Goal: Communication & Community: Ask a question

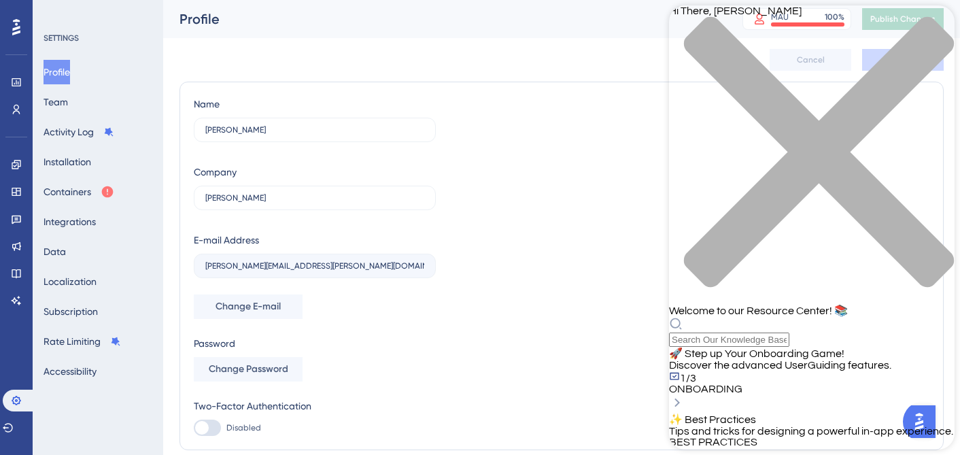
scroll to position [456, 0]
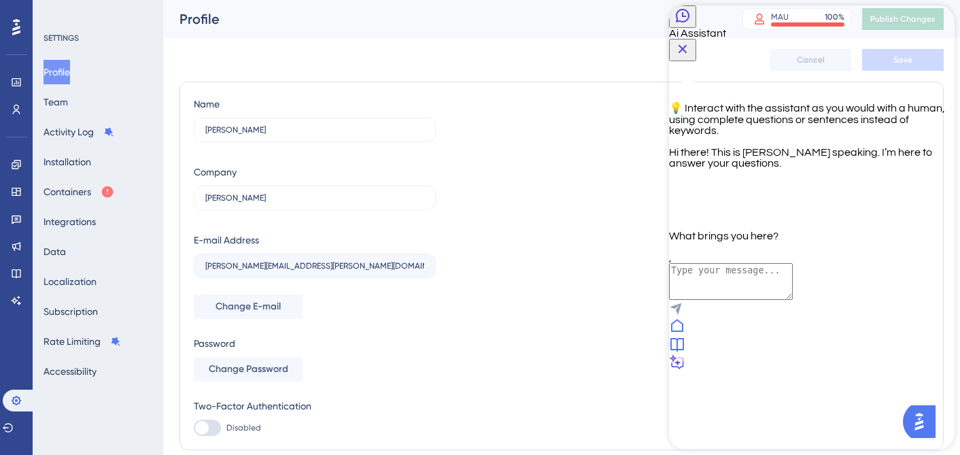
click at [686, 352] on icon at bounding box center [677, 344] width 16 height 16
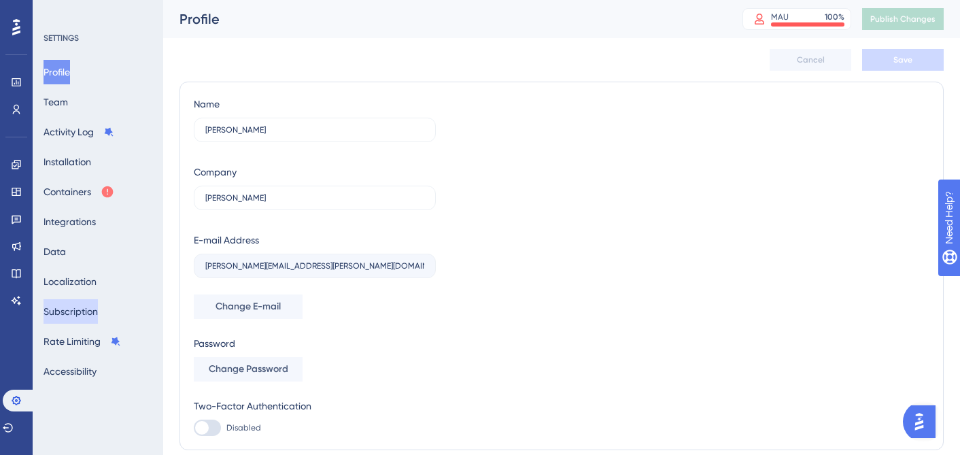
click at [84, 305] on button "Subscription" at bounding box center [71, 311] width 54 height 24
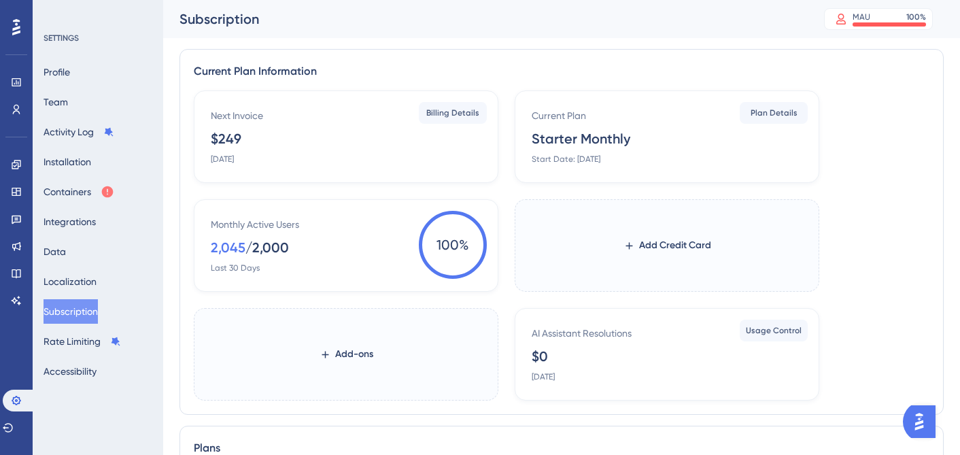
click at [917, 422] on img "Open AI Assistant Launcher" at bounding box center [919, 421] width 24 height 24
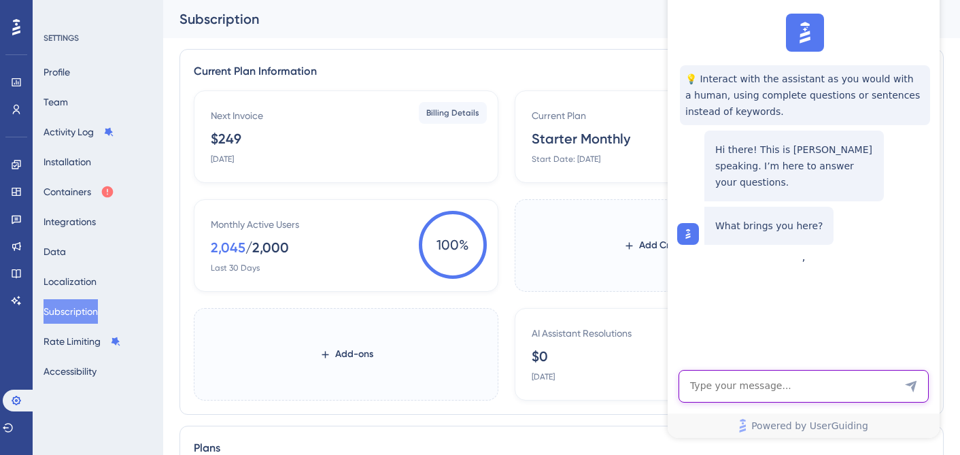
click at [779, 387] on textarea "AI Assistant Text Input" at bounding box center [804, 386] width 250 height 33
type textarea "how do i reach customer service?"
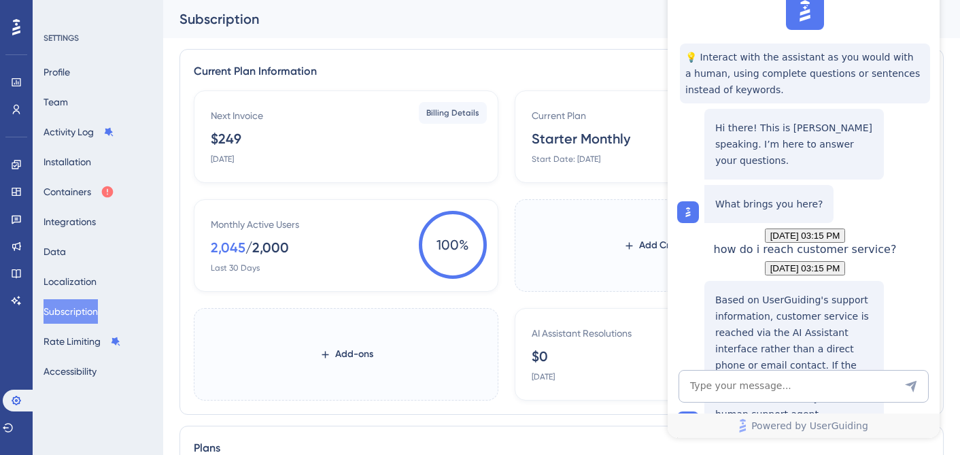
scroll to position [169, 0]
click at [732, 390] on textarea "AI Assistant Text Input" at bounding box center [804, 386] width 250 height 33
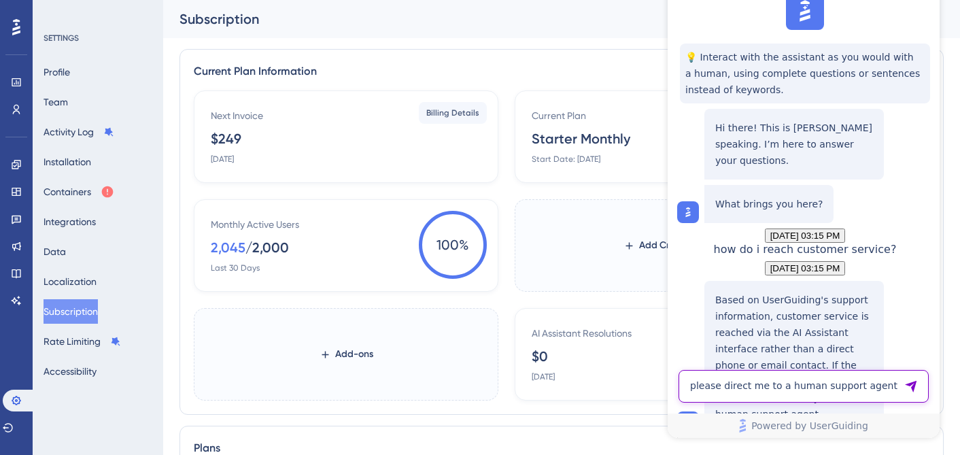
type textarea "please direct me to a human support agent"
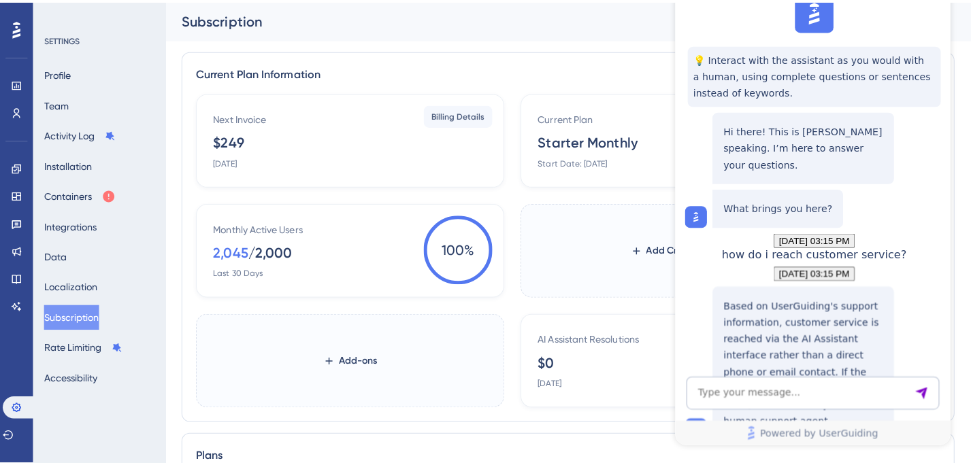
scroll to position [386, 0]
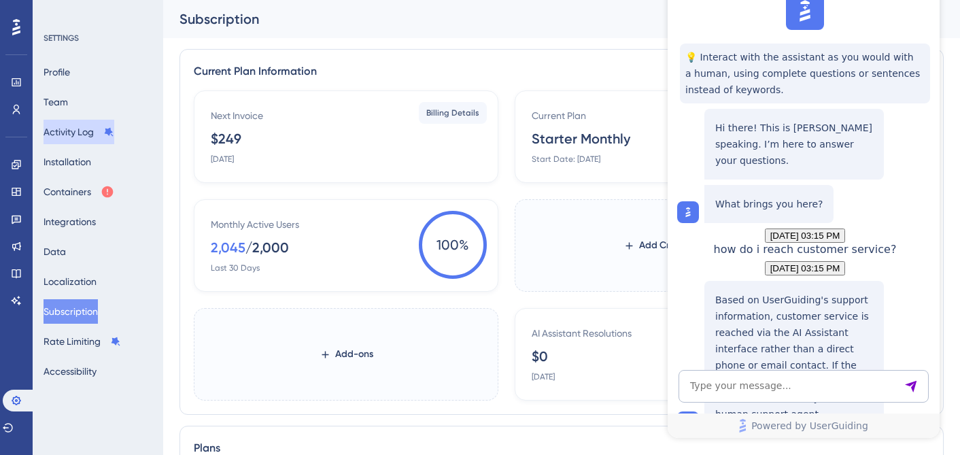
click at [71, 137] on button "Activity Log" at bounding box center [79, 132] width 71 height 24
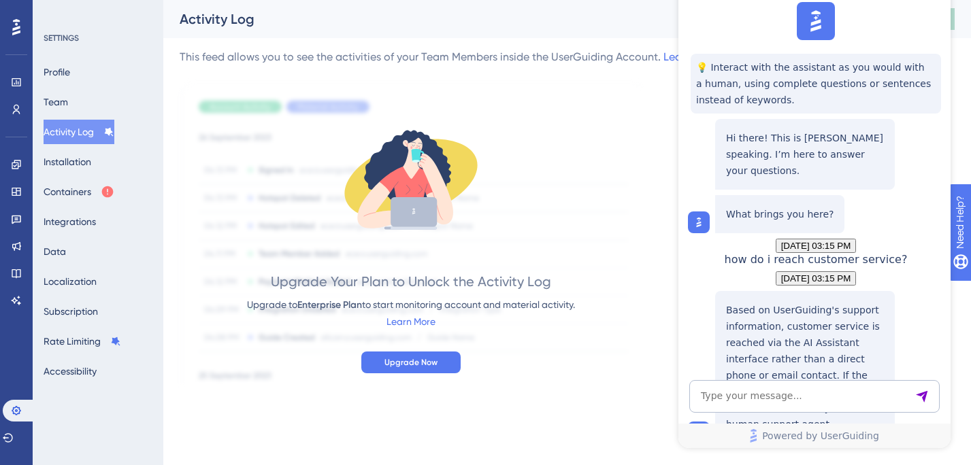
click at [435, 249] on icon at bounding box center [411, 179] width 152 height 152
click at [16, 84] on icon at bounding box center [16, 82] width 9 height 8
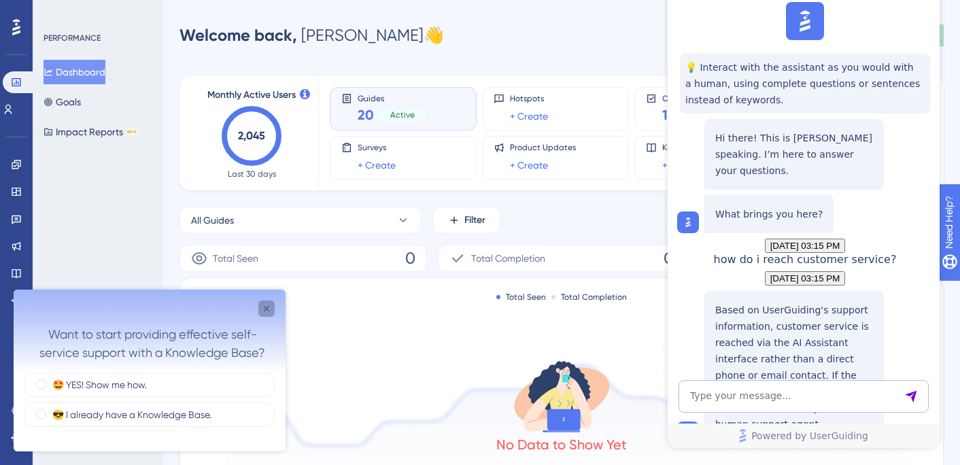
click at [264, 306] on icon "Close survey" at bounding box center [266, 308] width 5 height 5
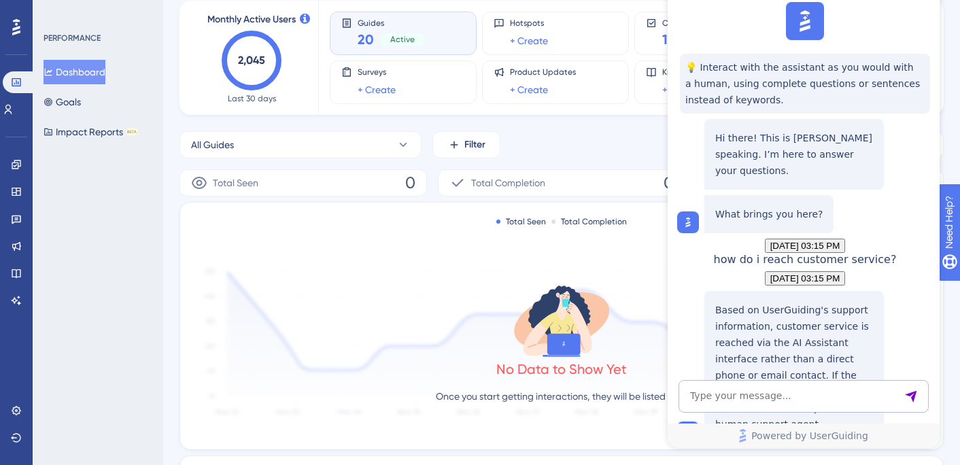
scroll to position [73, 0]
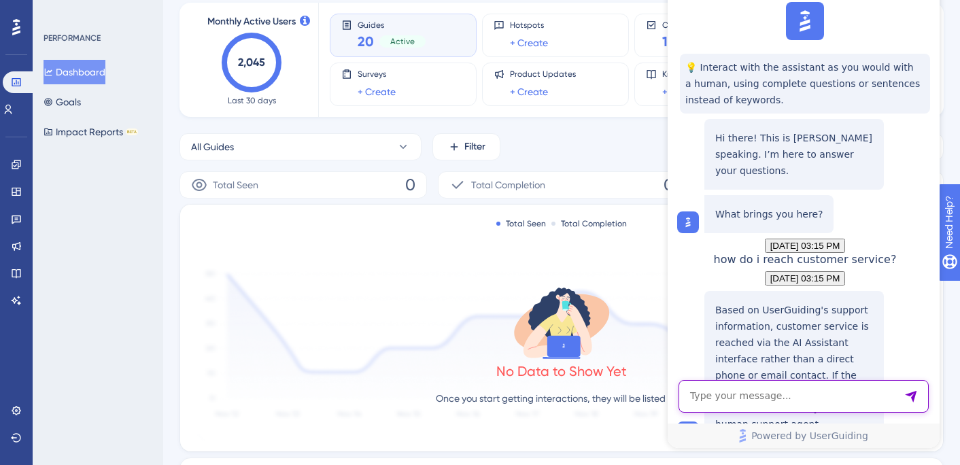
click at [725, 394] on textarea "AI Assistant Text Input" at bounding box center [804, 396] width 250 height 33
type textarea "i am still waiting"
click at [728, 398] on textarea "AI Assistant Text Input" at bounding box center [804, 396] width 250 height 33
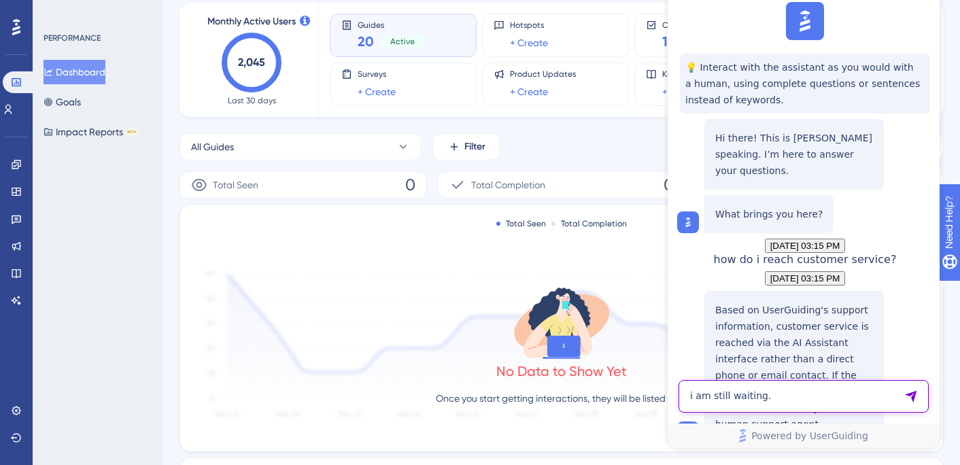
type textarea "i am still waiting."
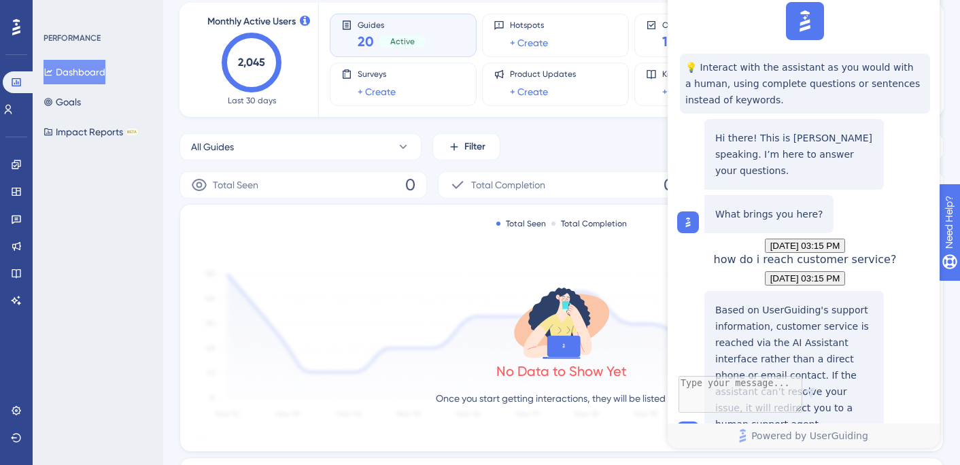
scroll to position [661, 0]
click at [484, 200] on div "Total Seen 0 Total Completion 0 Completion Rate 0% Total Seen Total Completion …" at bounding box center [562, 455] width 765 height 569
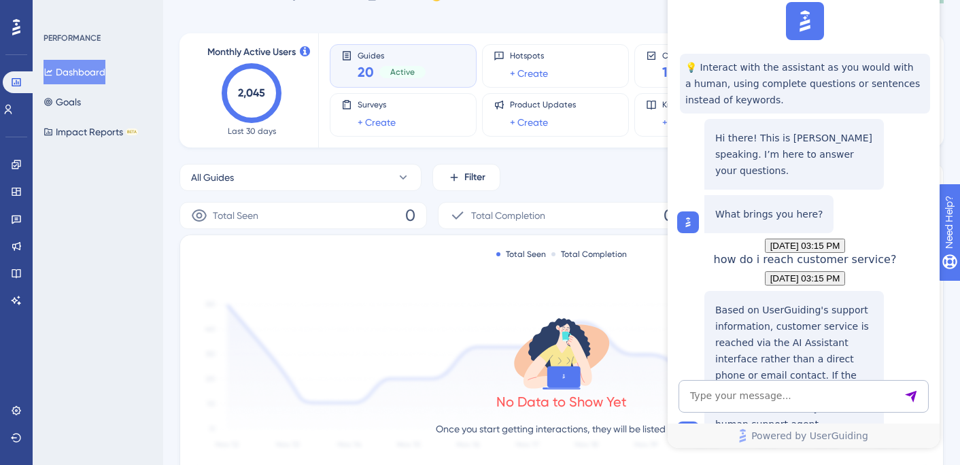
scroll to position [0, 0]
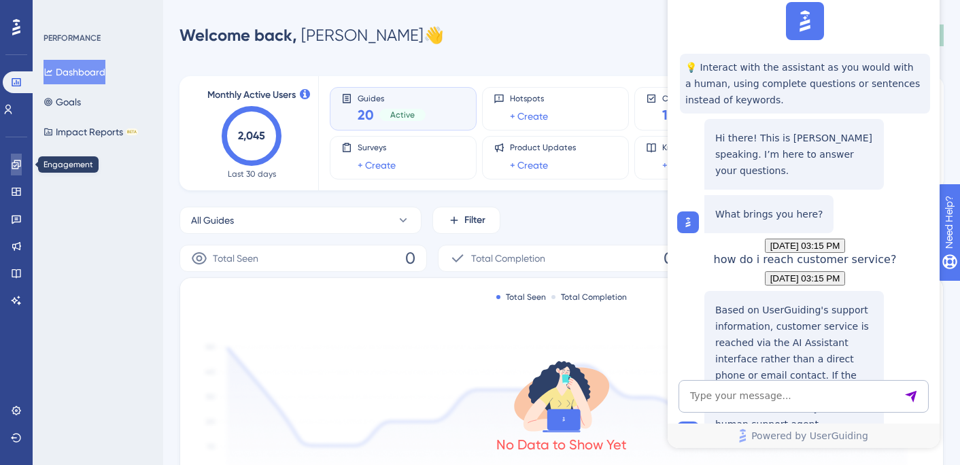
click at [19, 167] on icon at bounding box center [16, 164] width 11 height 11
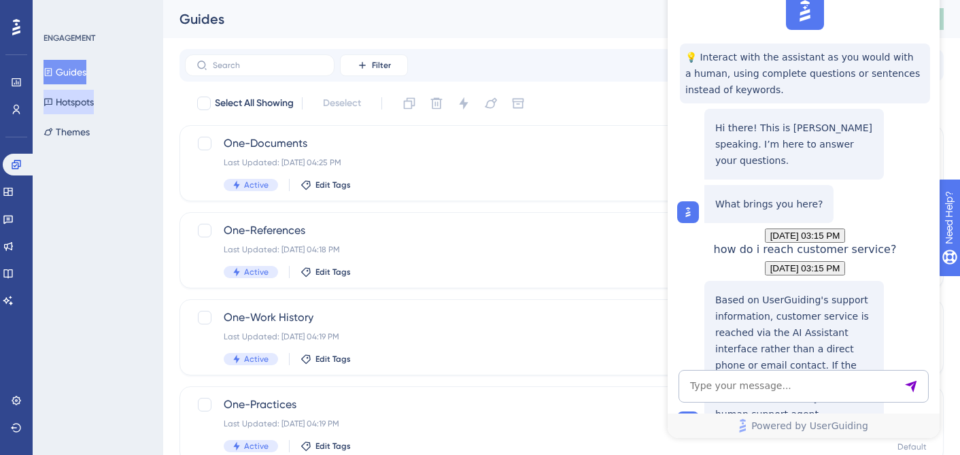
click at [73, 97] on button "Hotspots" at bounding box center [69, 102] width 50 height 24
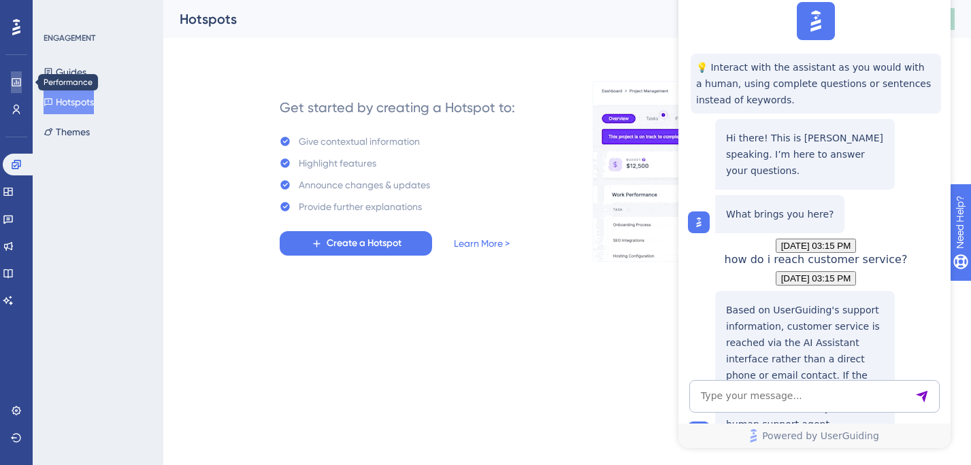
click at [16, 82] on icon at bounding box center [16, 82] width 11 height 11
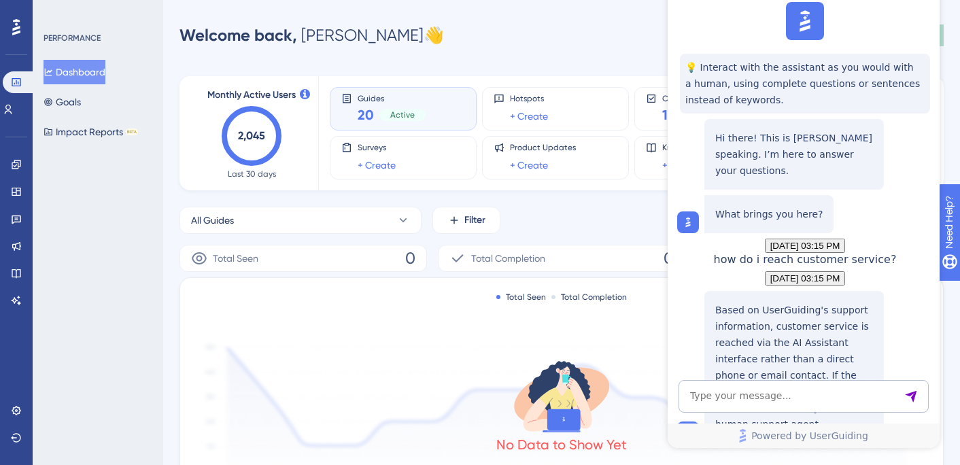
click at [369, 104] on div "Guides 20 Active" at bounding box center [392, 108] width 68 height 31
click at [736, 397] on textarea "AI Assistant Text Input" at bounding box center [804, 396] width 250 height 33
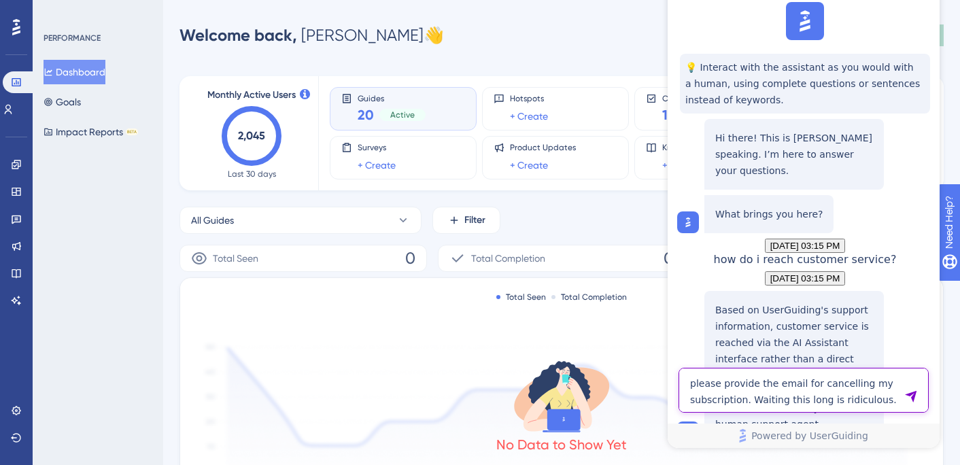
type textarea "please provide the email for cancelling my subscription. Waiting this long is r…"
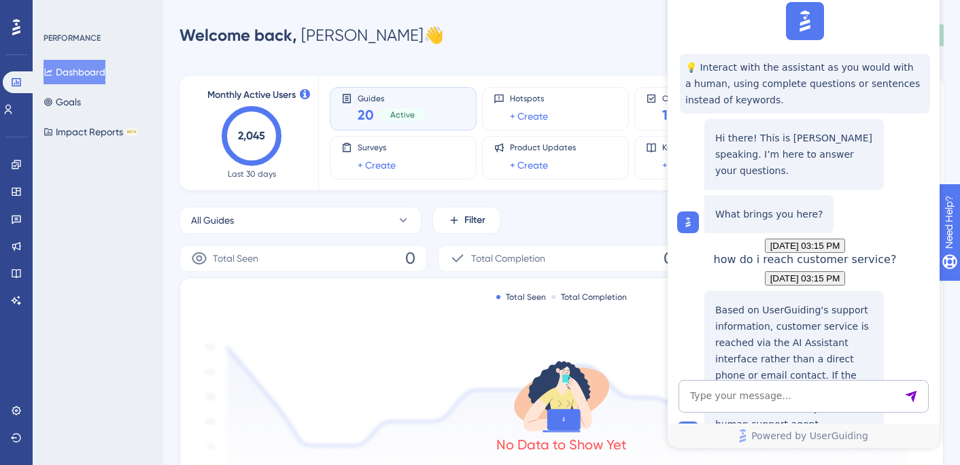
scroll to position [1024, 0]
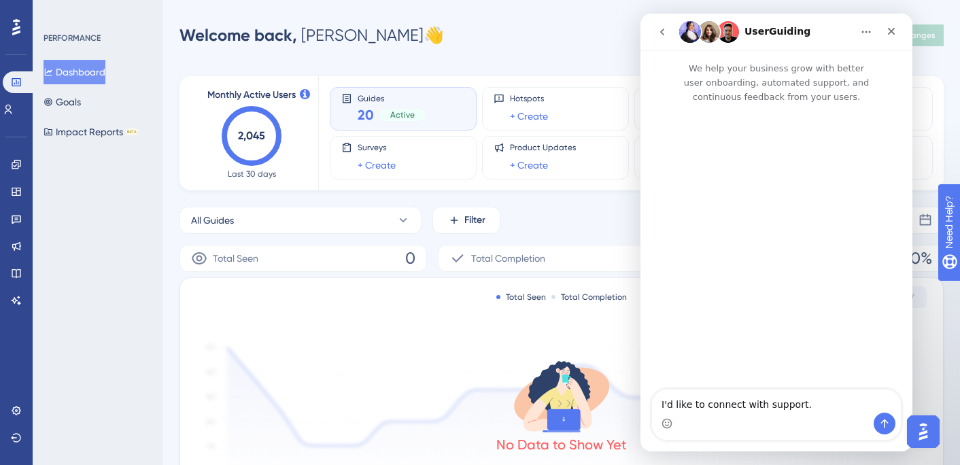
scroll to position [0, 0]
click at [886, 424] on icon "Send a message…" at bounding box center [884, 423] width 11 height 11
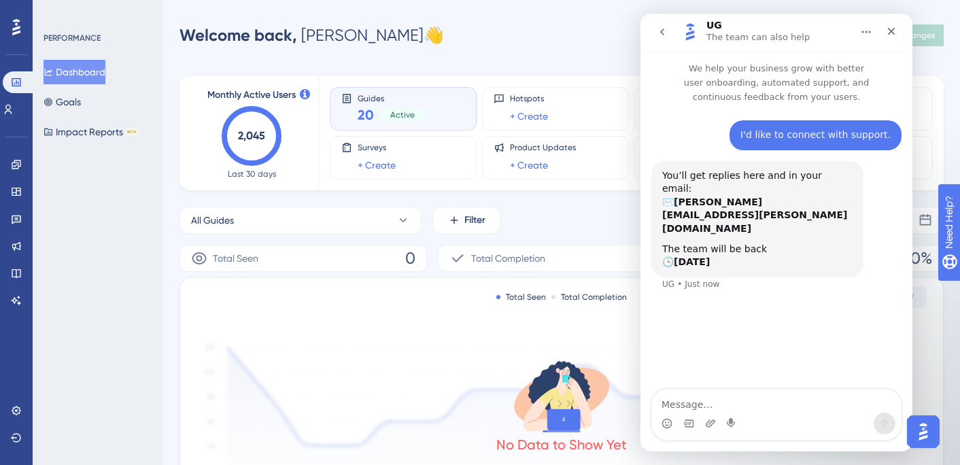
click at [739, 401] on textarea "Message…" at bounding box center [776, 401] width 249 height 23
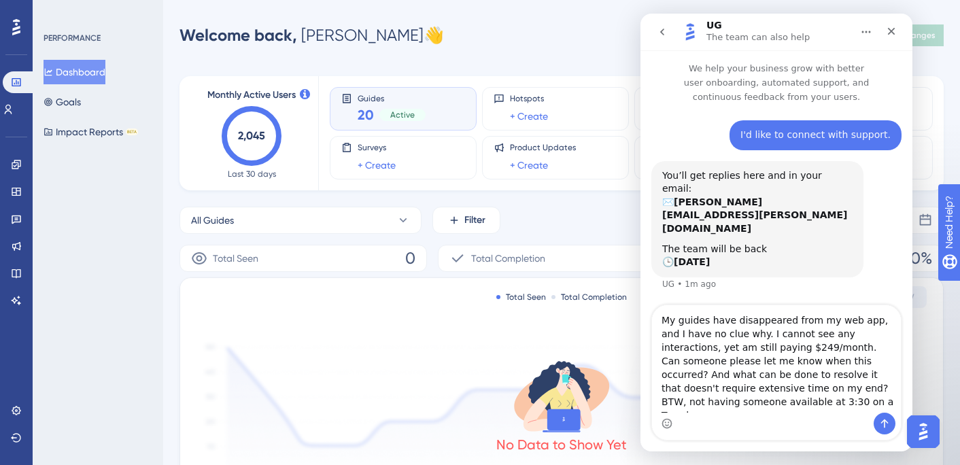
scroll to position [8, 0]
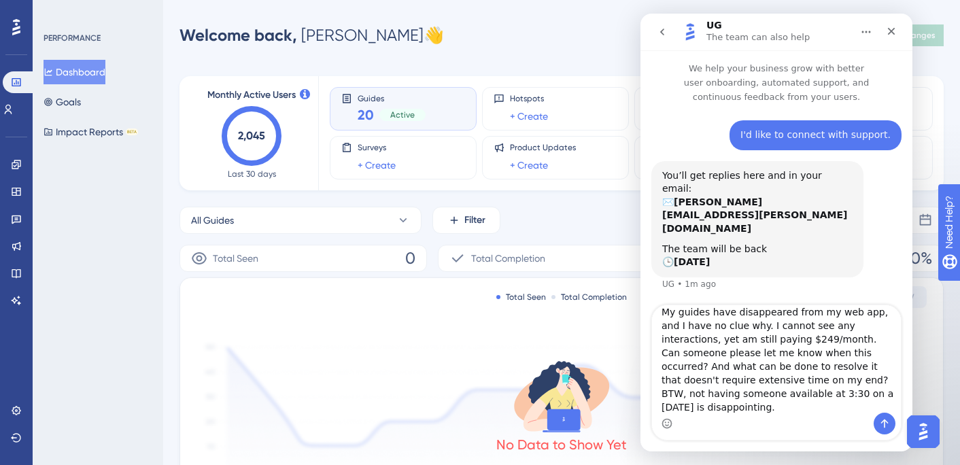
type textarea "My guides have disappeared from my web app, and I have no clue why. I cannot se…"
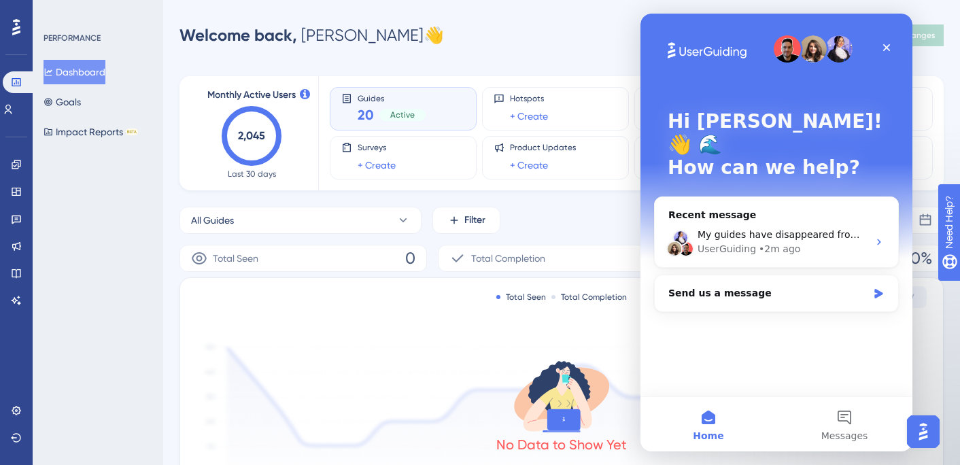
scroll to position [0, 0]
click at [749, 229] on span "Hi [PERSON_NAME], hope you're doing well! I am checking this and will get back …" at bounding box center [939, 234] width 476 height 11
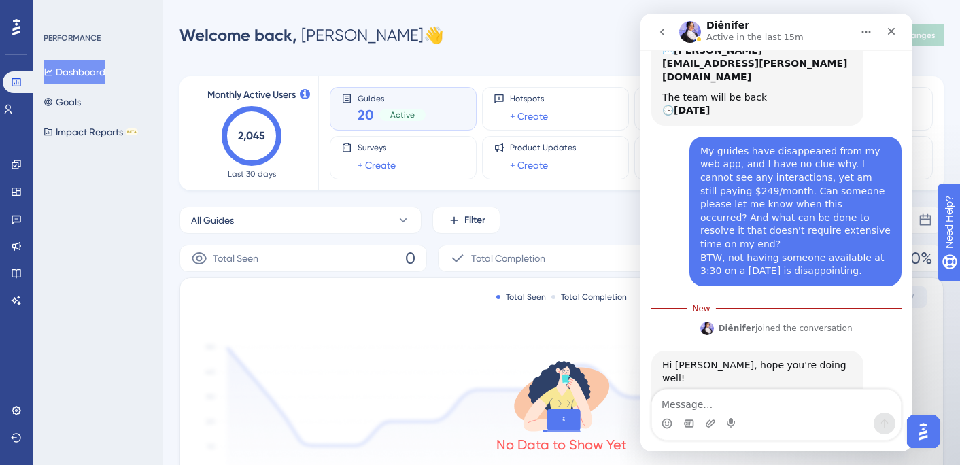
scroll to position [151, 0]
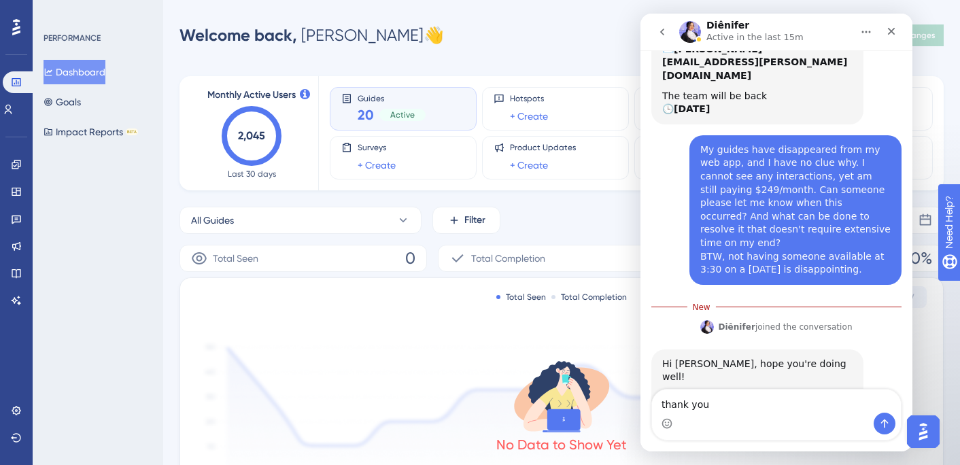
type textarea "thank you."
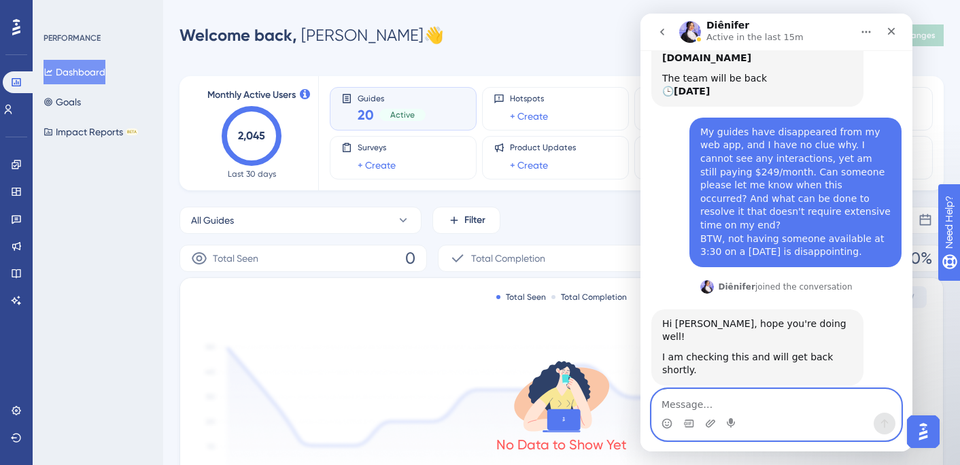
scroll to position [0, 0]
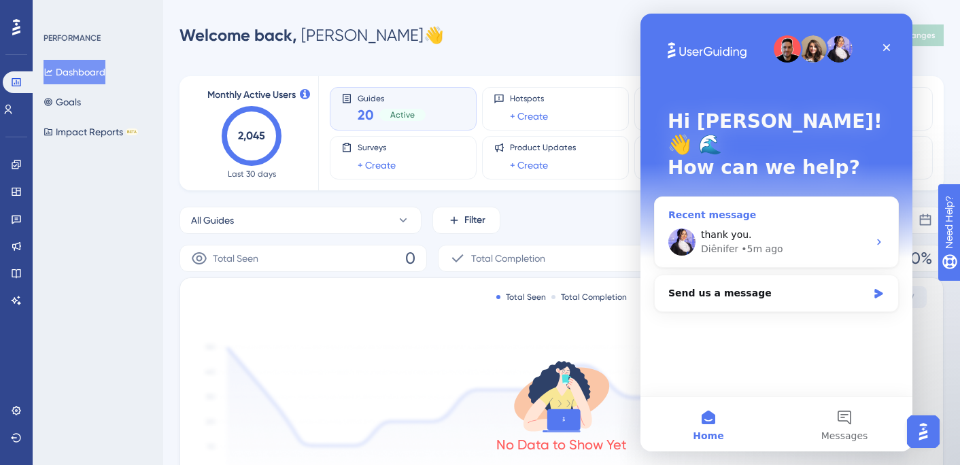
click at [786, 228] on div "thank you." at bounding box center [784, 235] width 167 height 14
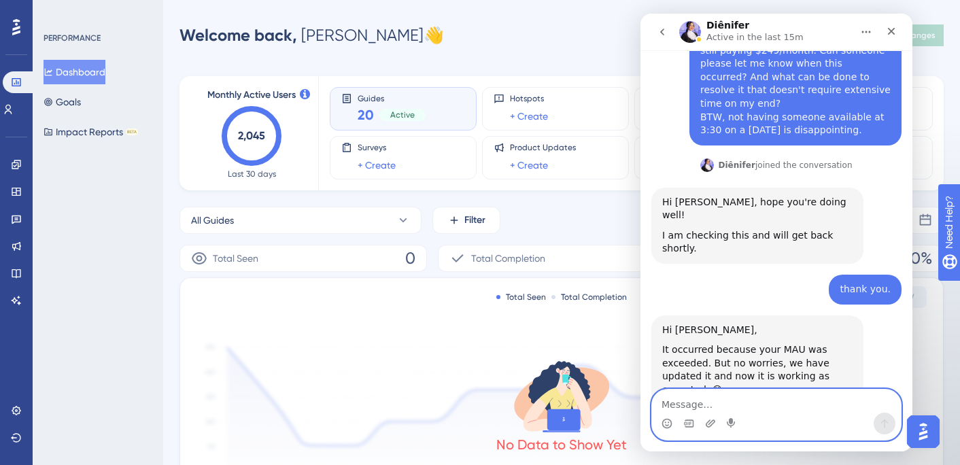
scroll to position [290, 0]
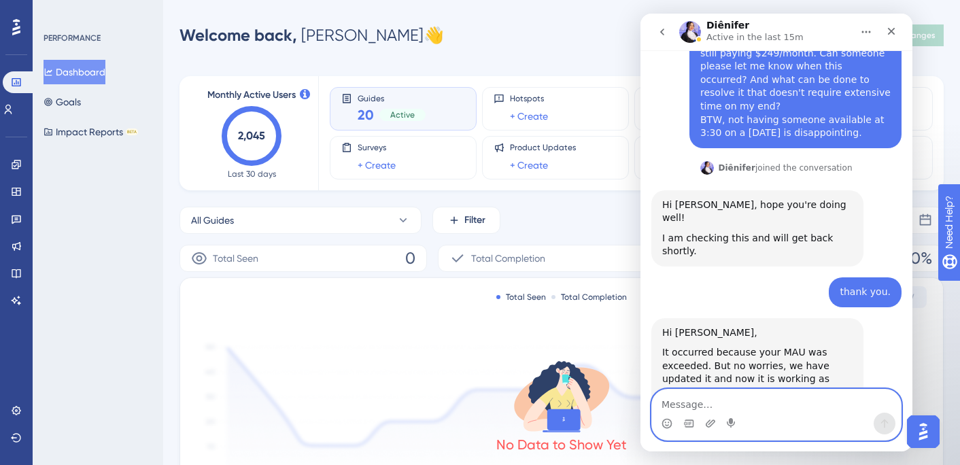
click at [711, 406] on textarea "Message…" at bounding box center [776, 401] width 249 height 23
type textarea "Thank you. I have no questions."
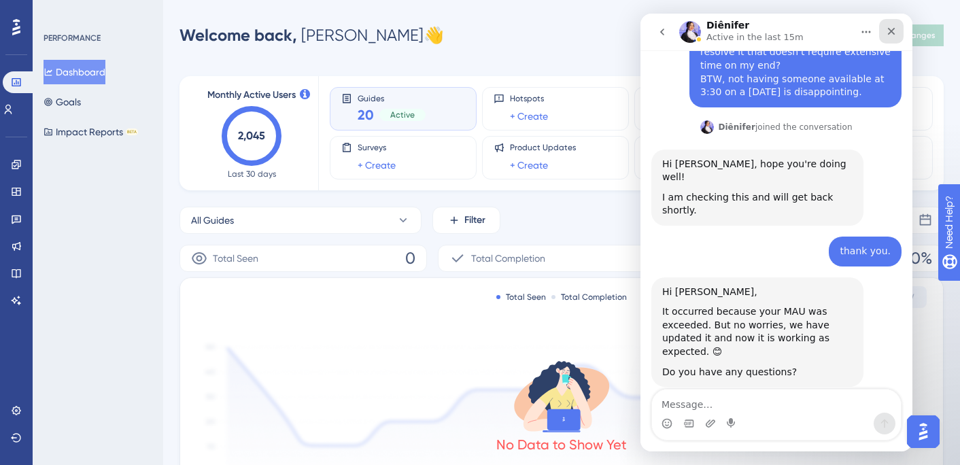
click at [896, 35] on icon "Close" at bounding box center [891, 31] width 11 height 11
